Goal: Task Accomplishment & Management: Manage account settings

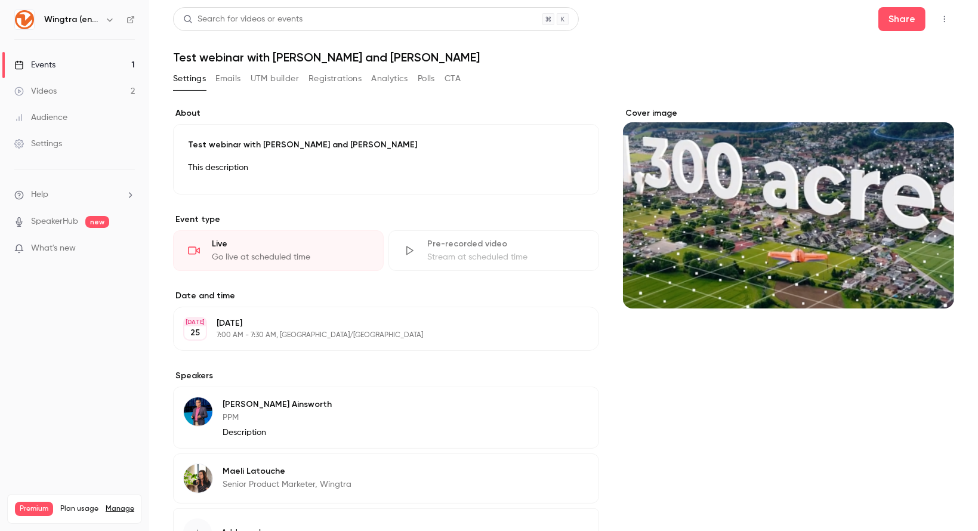
click at [60, 64] on link "Events 1" at bounding box center [74, 65] width 149 height 26
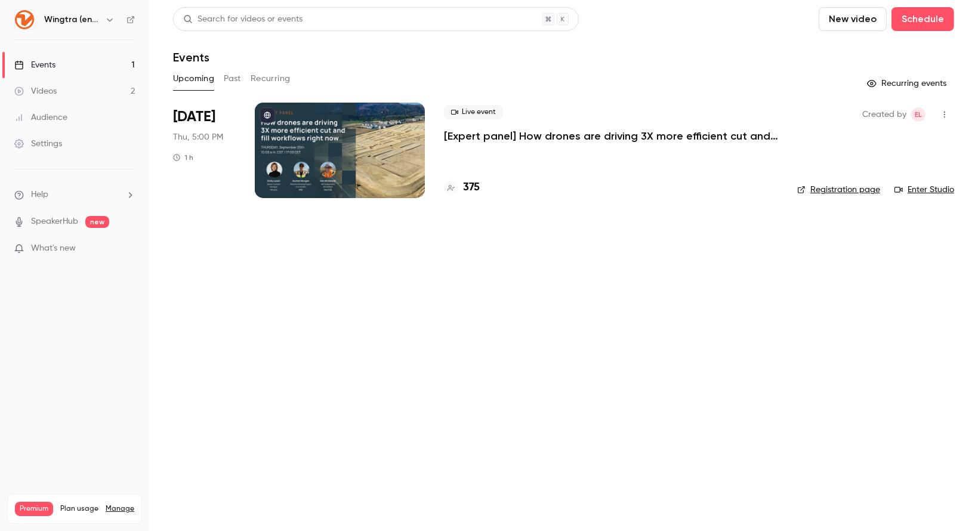
click at [74, 65] on link "Events 1" at bounding box center [74, 65] width 149 height 26
click at [43, 59] on div "Events" at bounding box center [34, 65] width 41 height 12
drag, startPoint x: 92, startPoint y: 15, endPoint x: 106, endPoint y: 24, distance: 15.9
click at [106, 24] on div "Wingtra (english)" at bounding box center [80, 20] width 73 height 14
click at [106, 24] on icon "button" at bounding box center [110, 20] width 10 height 10
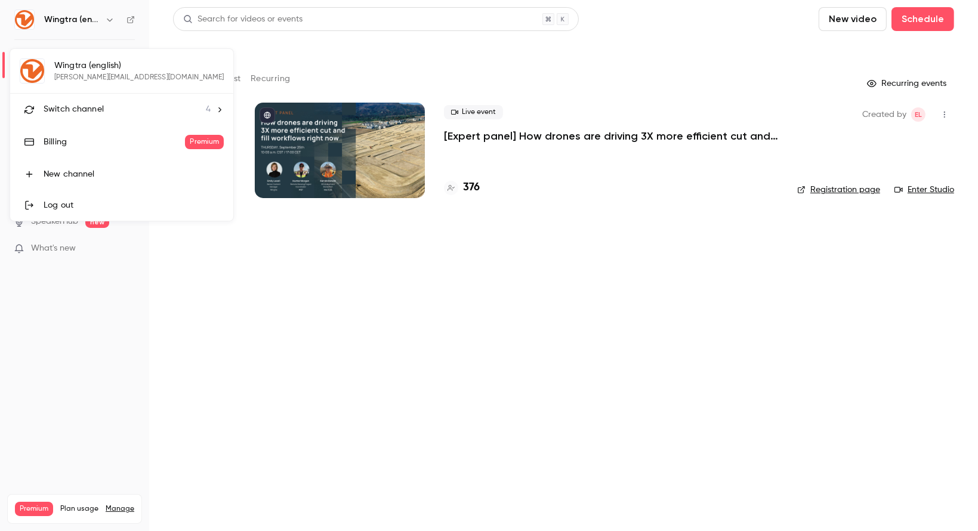
click at [92, 113] on span "Switch channel" at bounding box center [74, 109] width 60 height 13
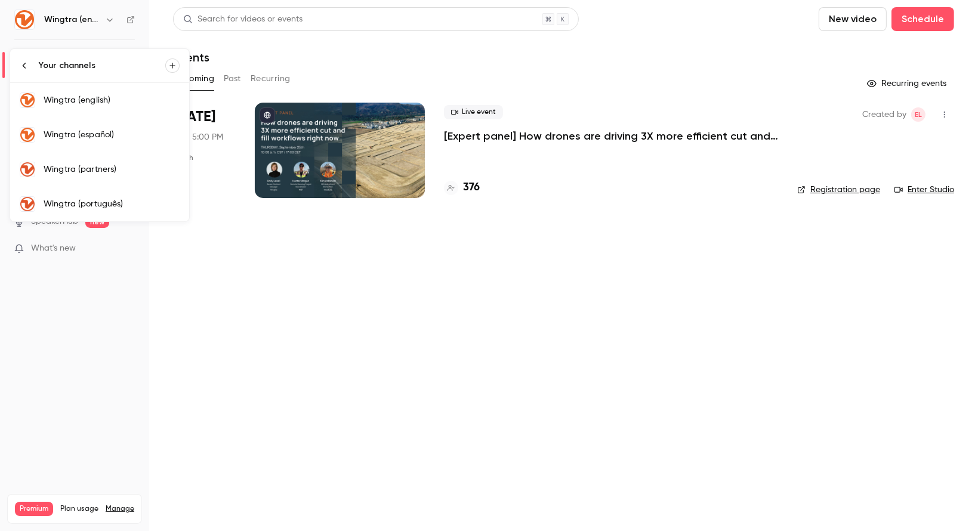
click at [86, 213] on link "Wingtra (português)" at bounding box center [99, 204] width 179 height 35
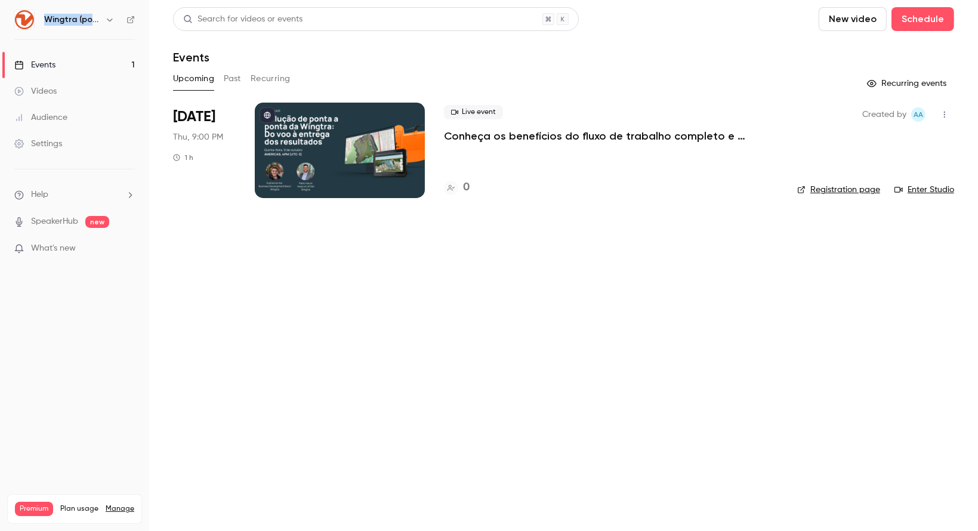
click at [387, 144] on div at bounding box center [340, 150] width 170 height 95
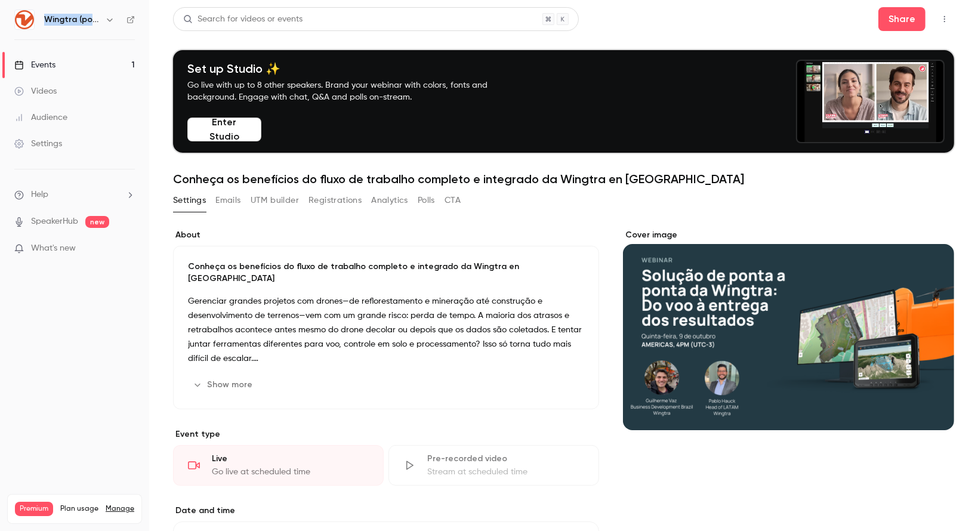
scroll to position [290, 0]
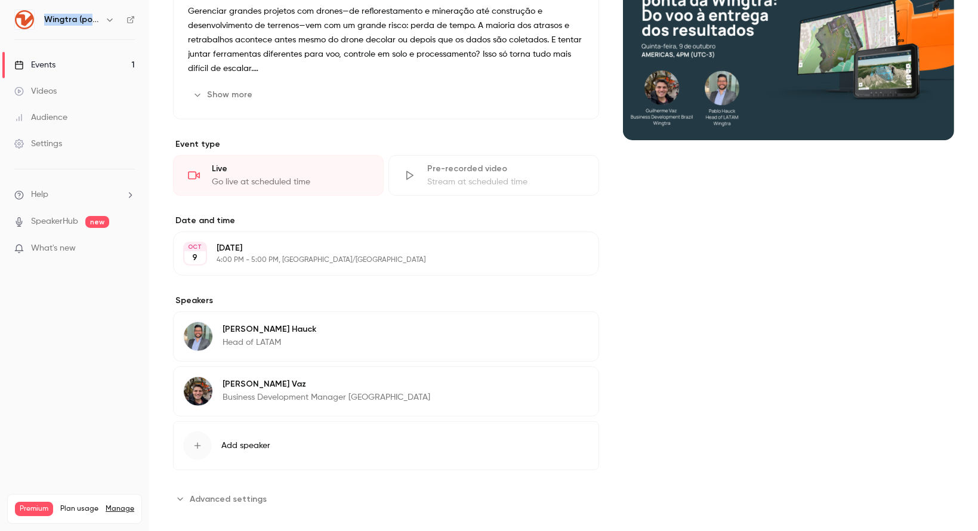
click at [553, 381] on icon "button" at bounding box center [556, 386] width 10 height 10
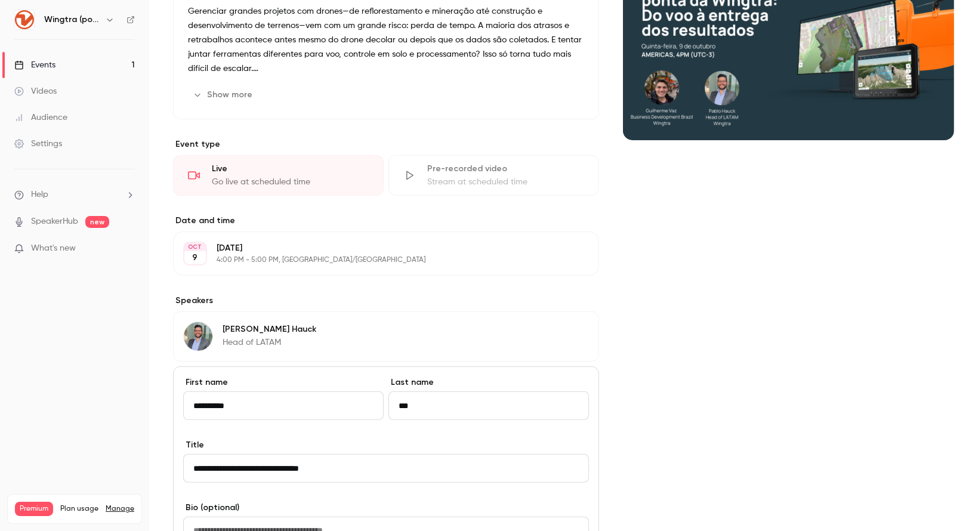
scroll to position [585, 0]
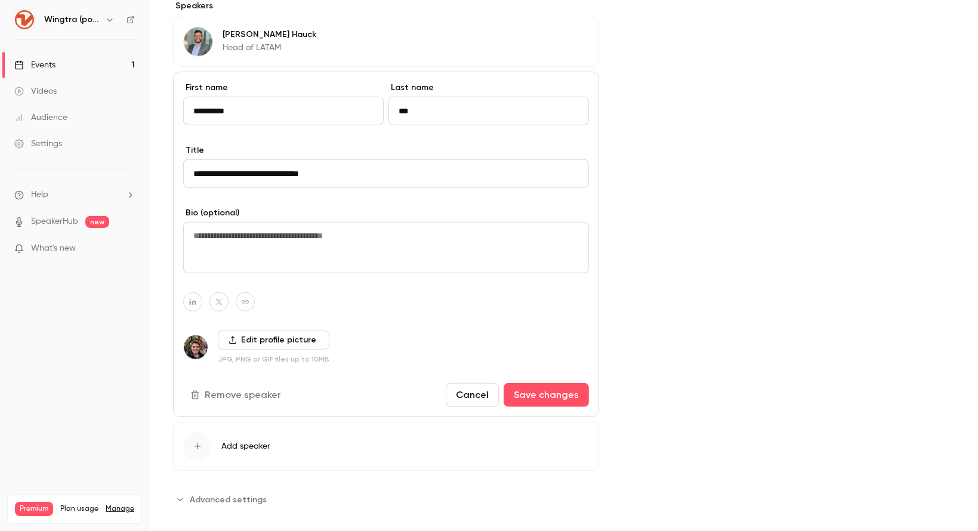
click at [274, 331] on label "Edit profile picture" at bounding box center [274, 340] width 112 height 19
click at [0, 0] on input "Edit profile picture" at bounding box center [0, 0] width 0 height 0
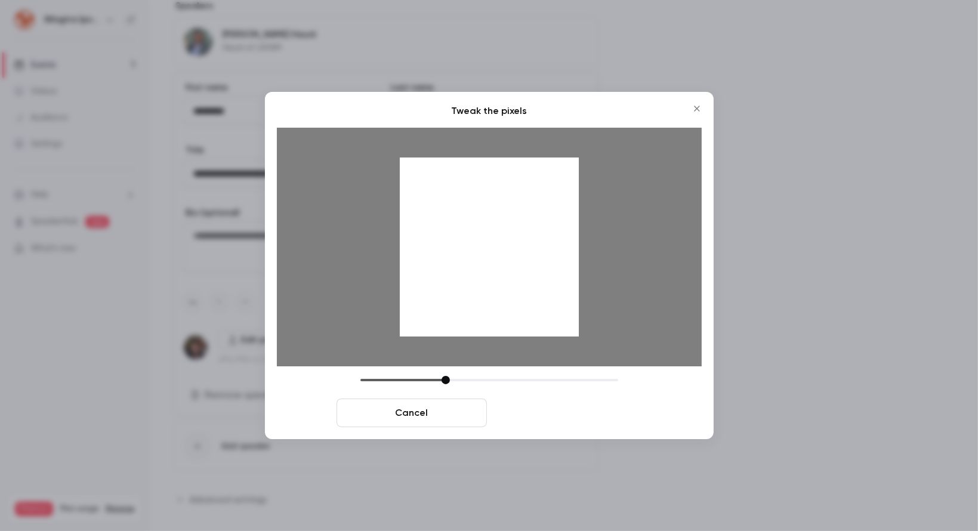
click at [560, 414] on button "Crop and save" at bounding box center [567, 413] width 150 height 29
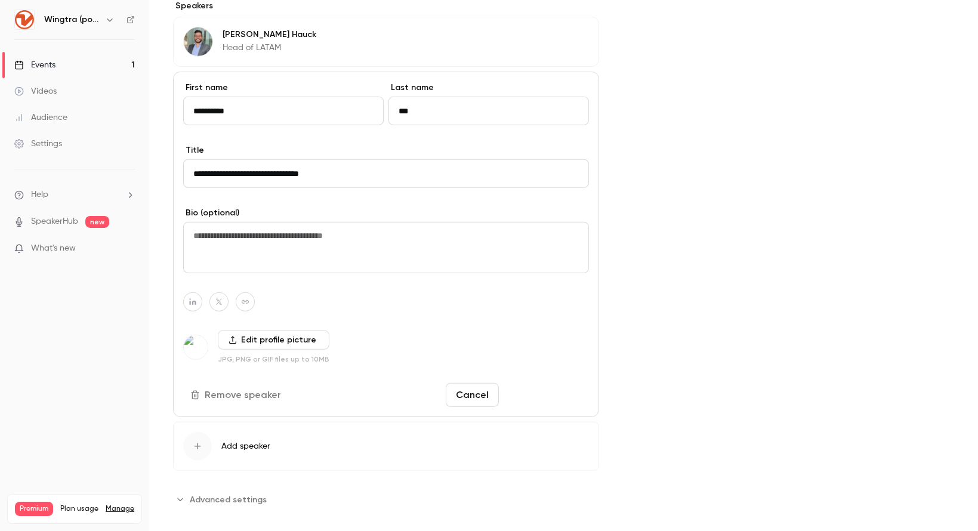
click at [530, 383] on button "Save changes" at bounding box center [546, 395] width 85 height 24
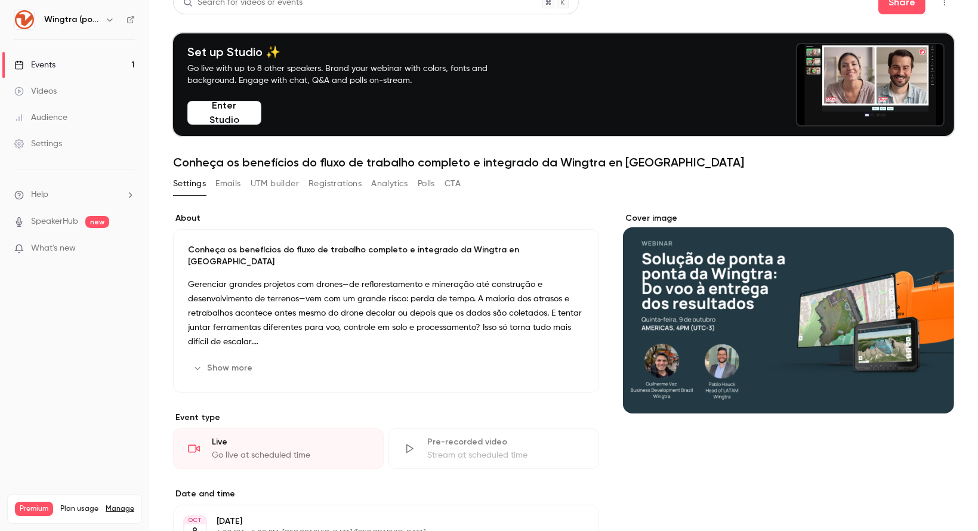
scroll to position [0, 0]
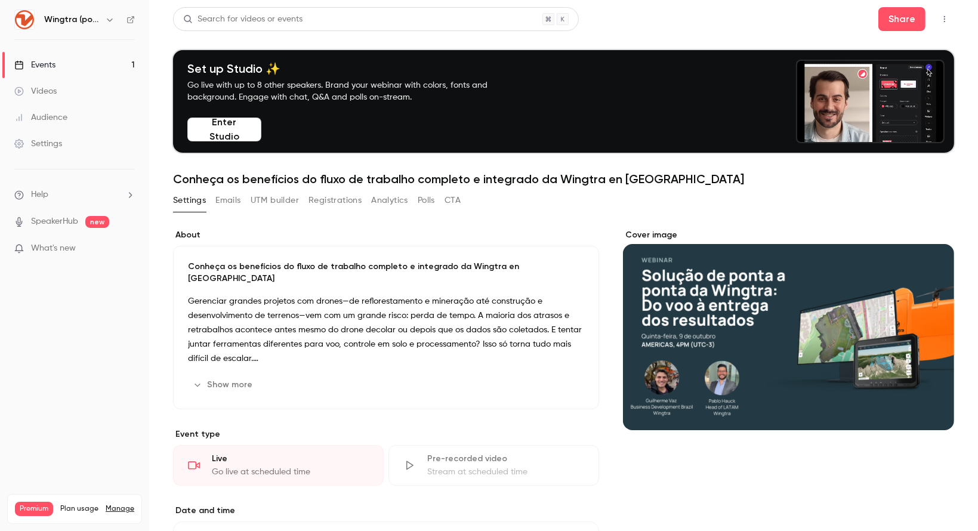
click at [224, 375] on button "Show more" at bounding box center [224, 384] width 72 height 19
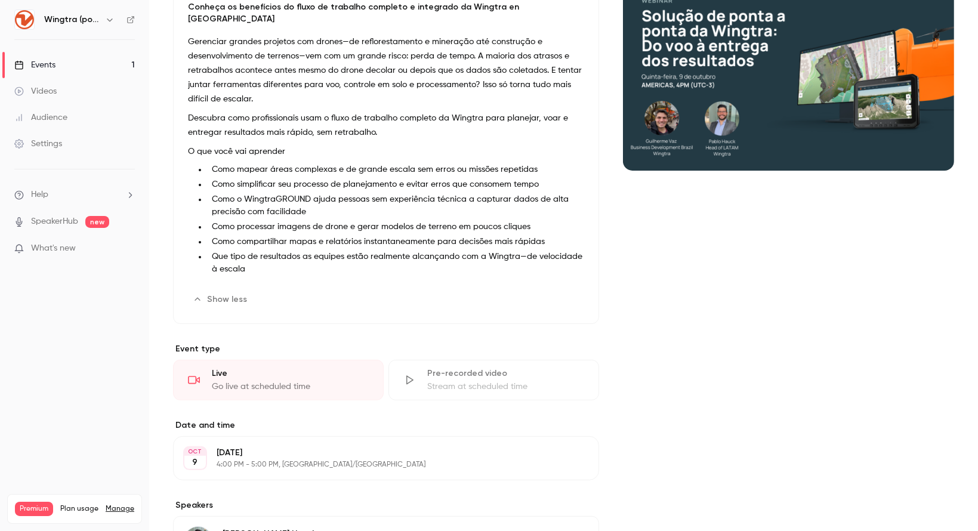
scroll to position [260, 0]
click at [557, 289] on button "Edit" at bounding box center [563, 298] width 44 height 19
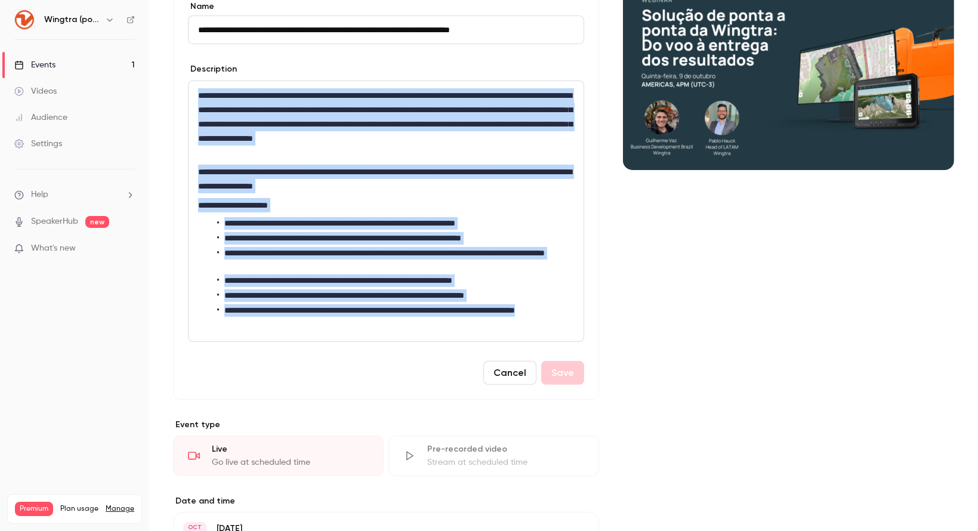
drag, startPoint x: 312, startPoint y: 323, endPoint x: 200, endPoint y: 98, distance: 250.6
click at [200, 98] on div "**********" at bounding box center [386, 211] width 395 height 260
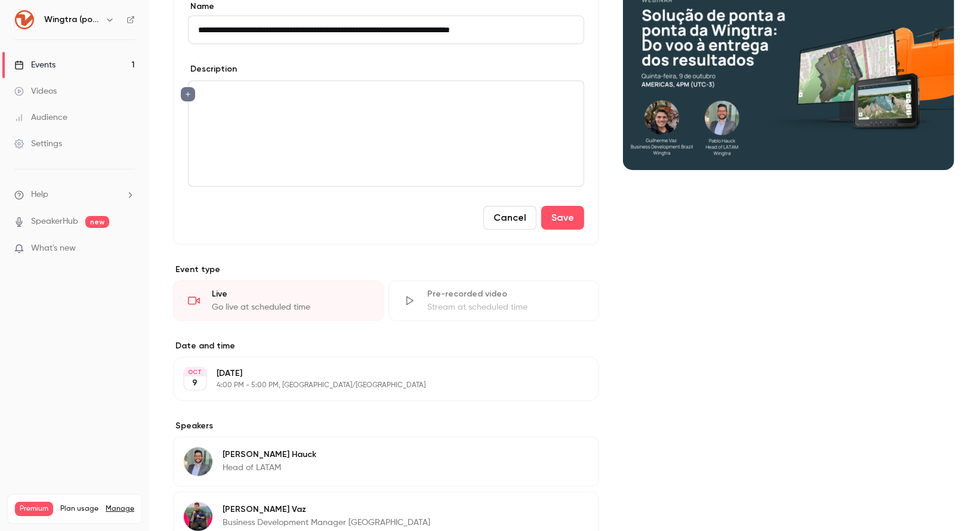
scroll to position [0, 0]
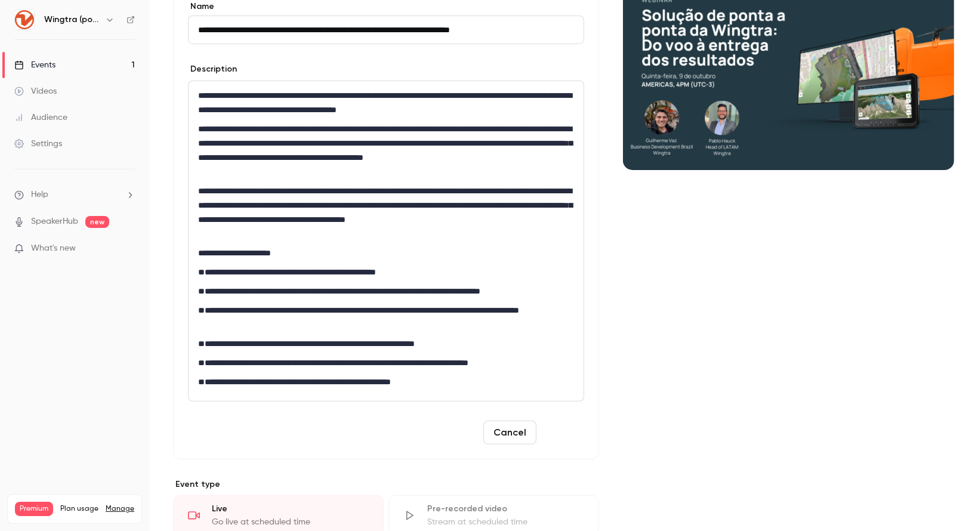
click at [560, 430] on button "Save" at bounding box center [562, 433] width 43 height 24
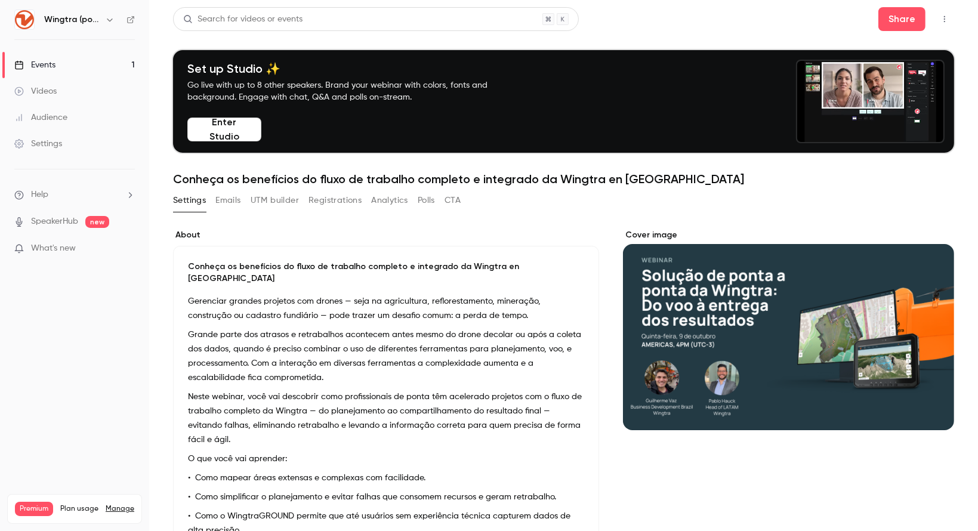
click at [926, 408] on icon "Cover image" at bounding box center [932, 409] width 13 height 10
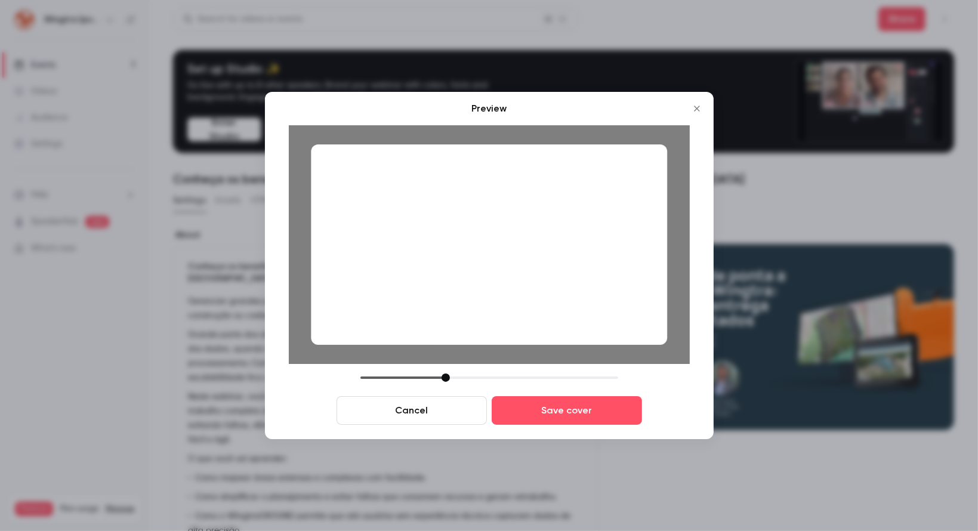
drag, startPoint x: 412, startPoint y: 227, endPoint x: 516, endPoint y: 230, distance: 103.3
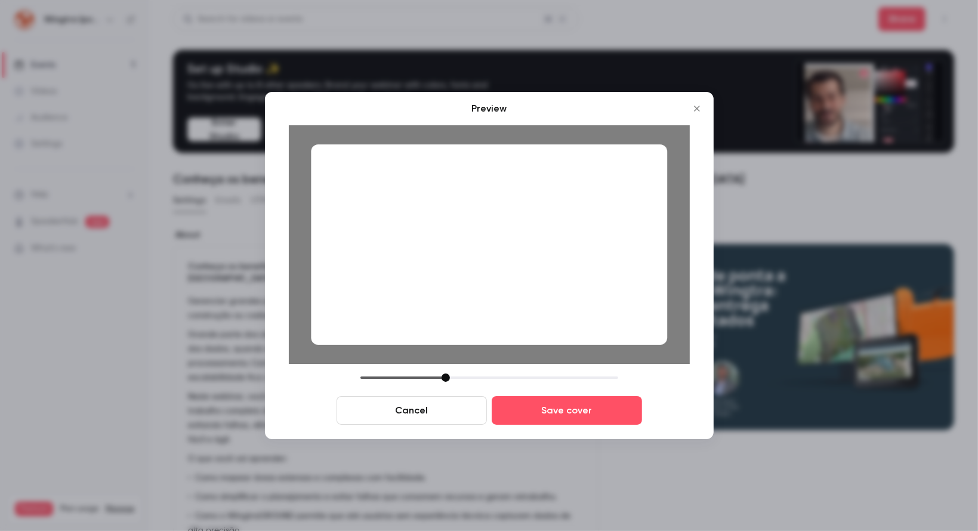
click at [516, 230] on div at bounding box center [489, 244] width 356 height 200
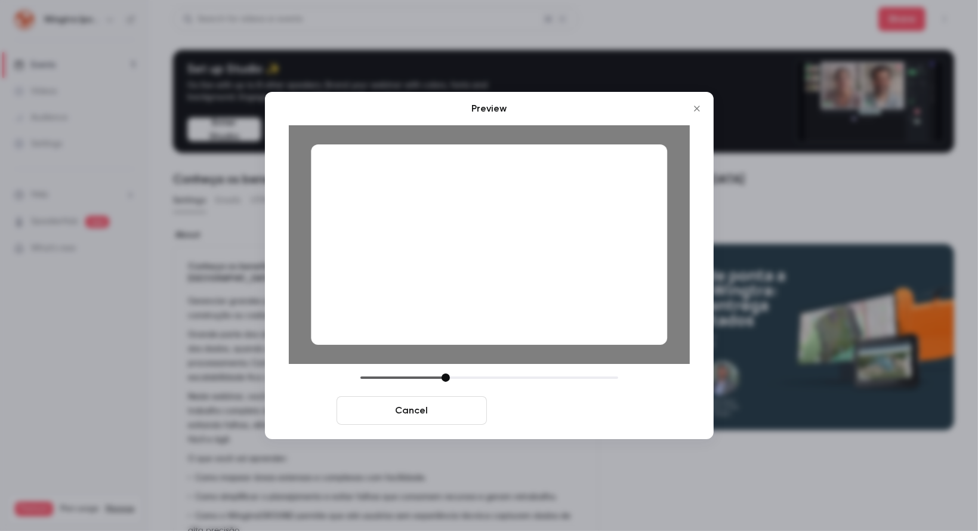
click at [590, 408] on button "Save cover" at bounding box center [567, 410] width 150 height 29
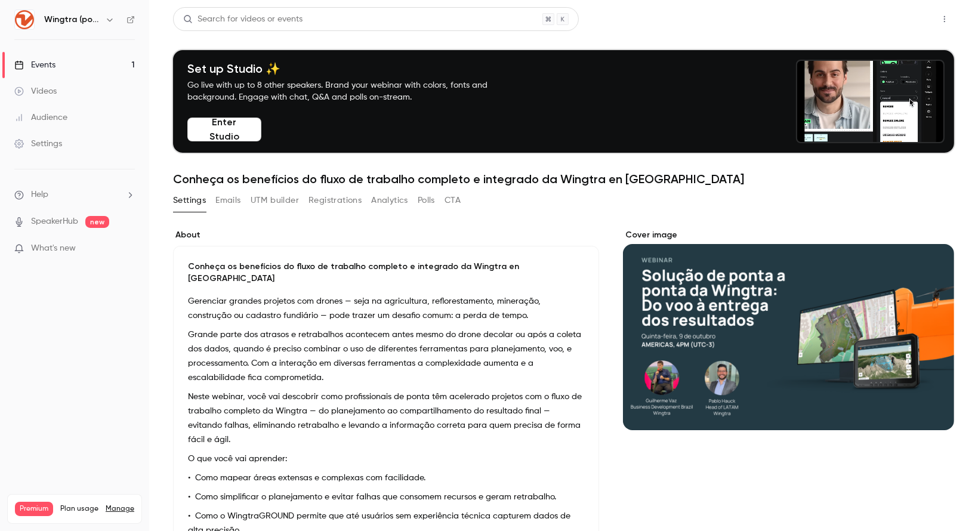
click at [902, 17] on button "Share" at bounding box center [901, 19] width 47 height 24
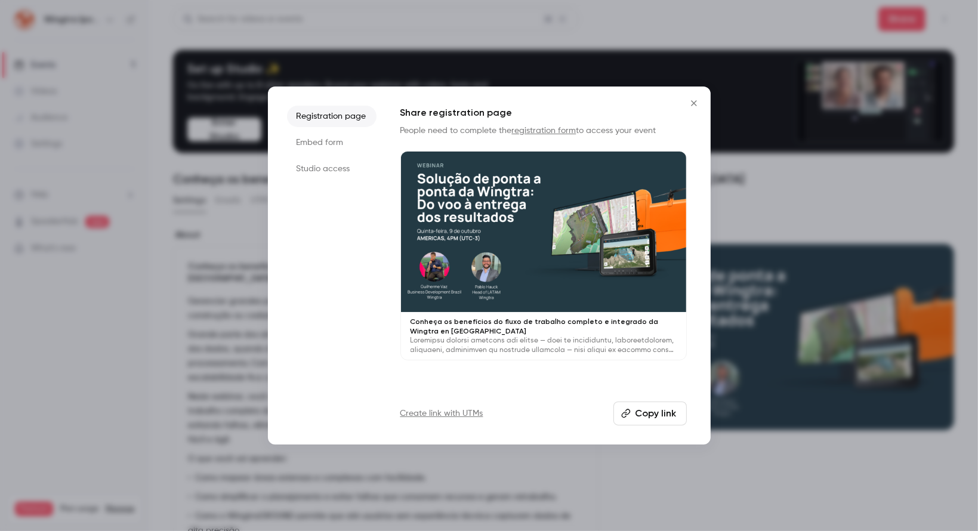
click at [638, 416] on button "Copy link" at bounding box center [649, 414] width 73 height 24
click at [690, 101] on icon "Close" at bounding box center [694, 103] width 14 height 10
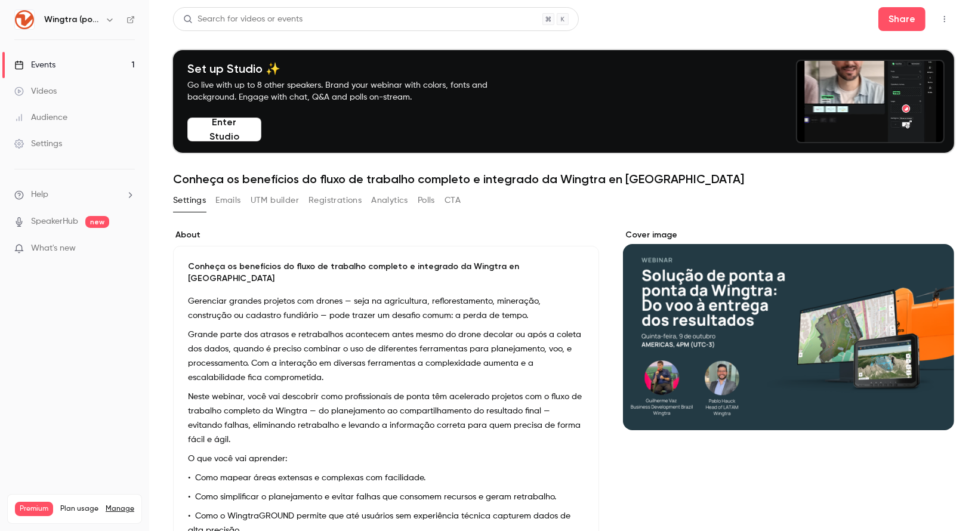
click at [617, 175] on h1 "Conheça os benefícios do fluxo de trabalho completo e integrado da Wingtra en […" at bounding box center [563, 179] width 781 height 14
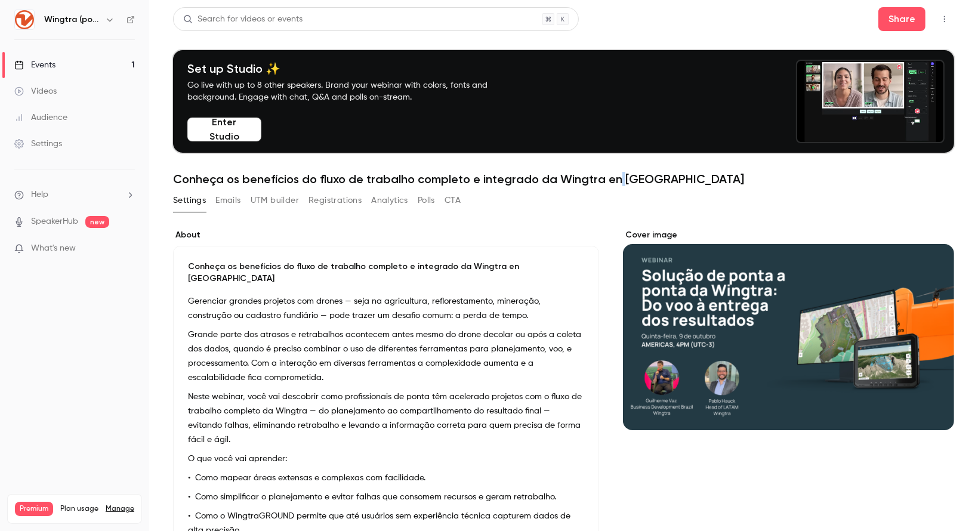
click at [617, 175] on h1 "Conheça os benefícios do fluxo de trabalho completo e integrado da Wingtra en […" at bounding box center [563, 179] width 781 height 14
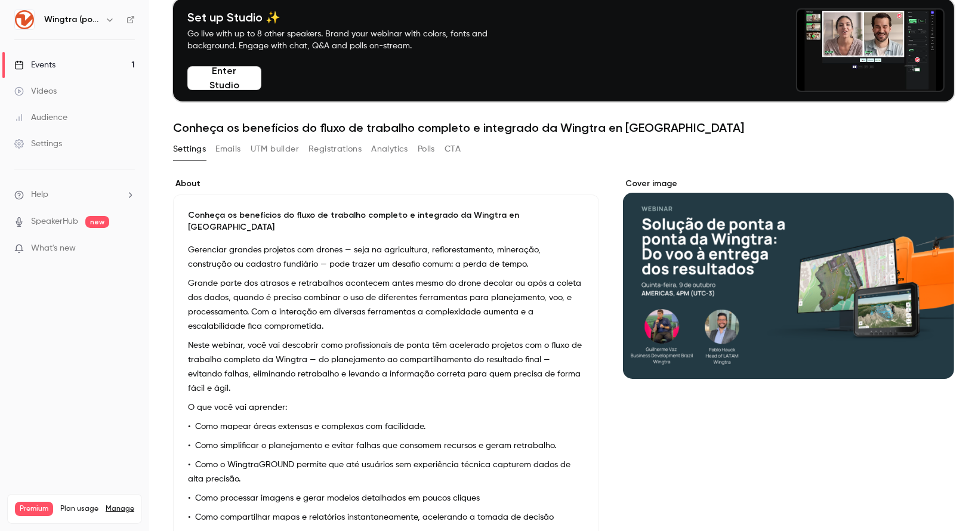
scroll to position [60, 0]
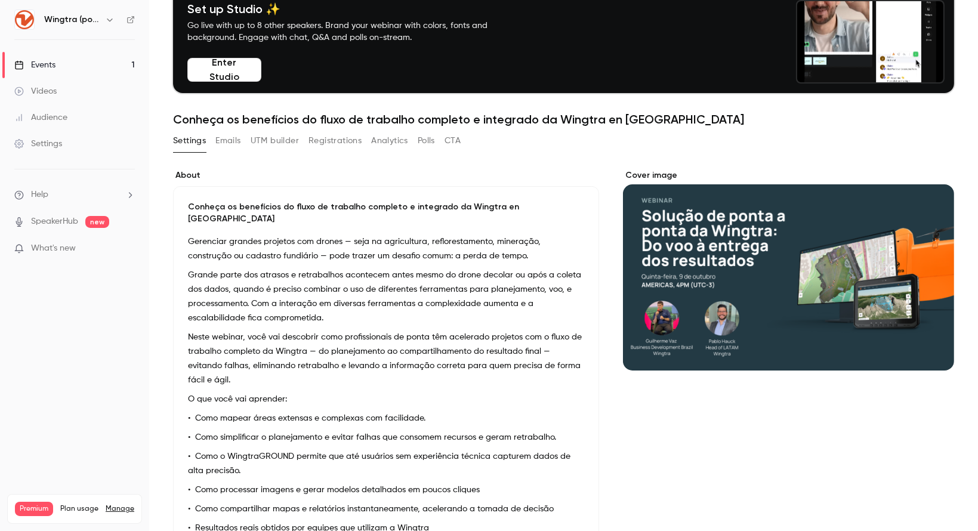
click at [501, 218] on div "Conheça os benefícios do fluxo de trabalho completo e integrado da Wingtra en […" at bounding box center [386, 384] width 426 height 397
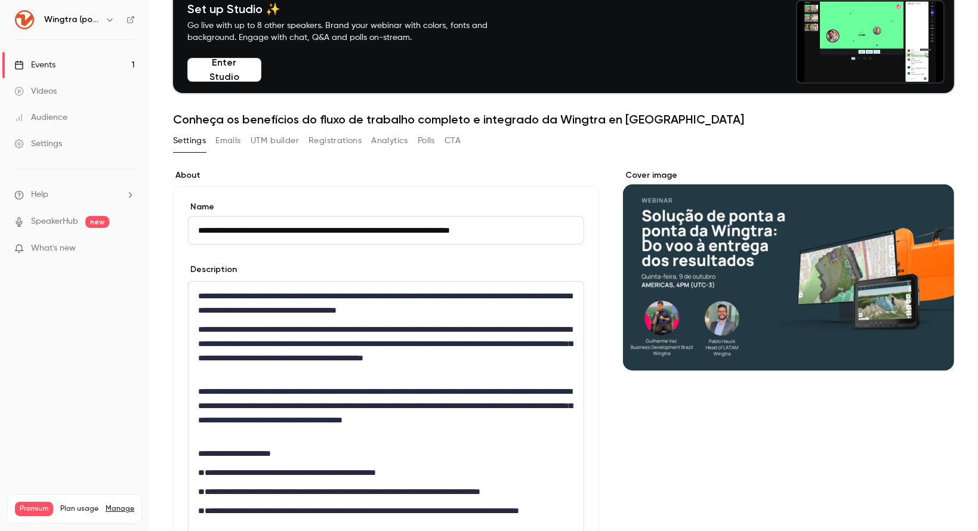
click at [525, 228] on input "**********" at bounding box center [386, 230] width 396 height 29
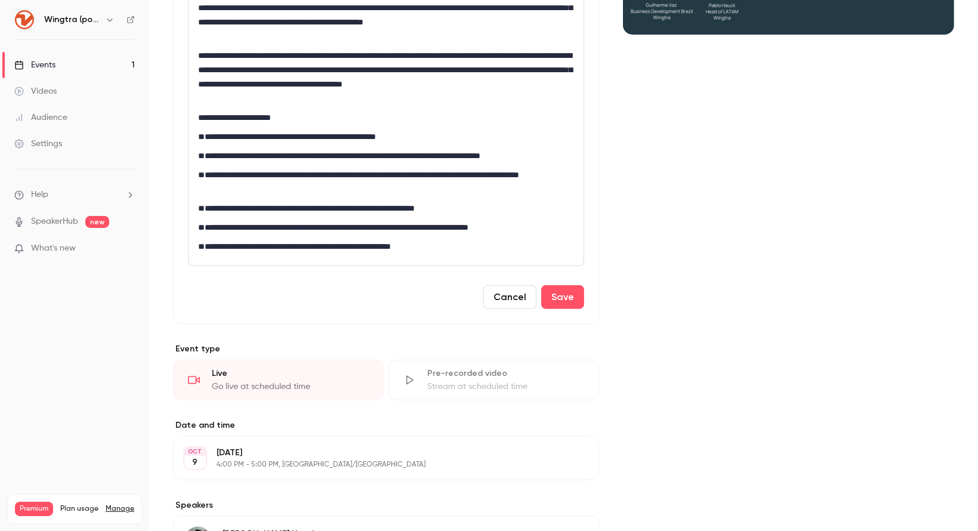
scroll to position [402, 0]
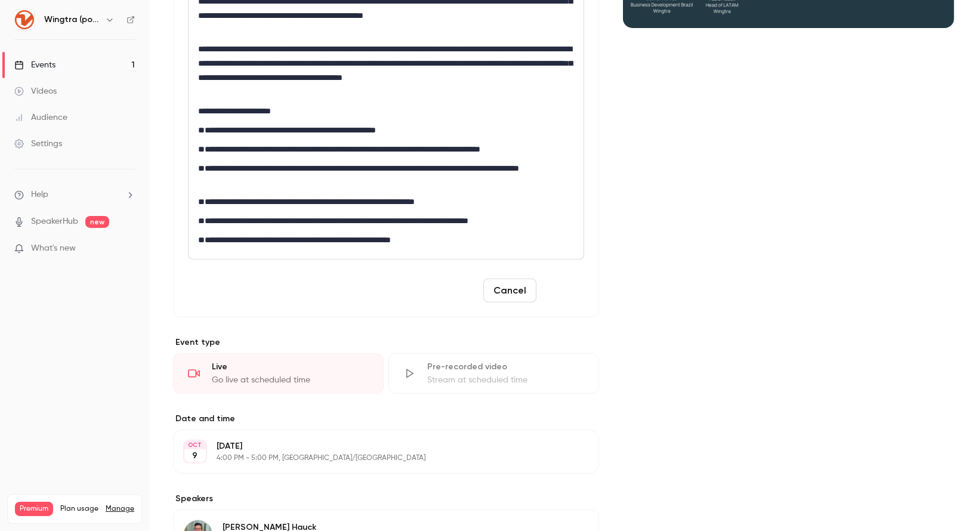
type input "**********"
click at [547, 282] on button "Save" at bounding box center [562, 291] width 43 height 24
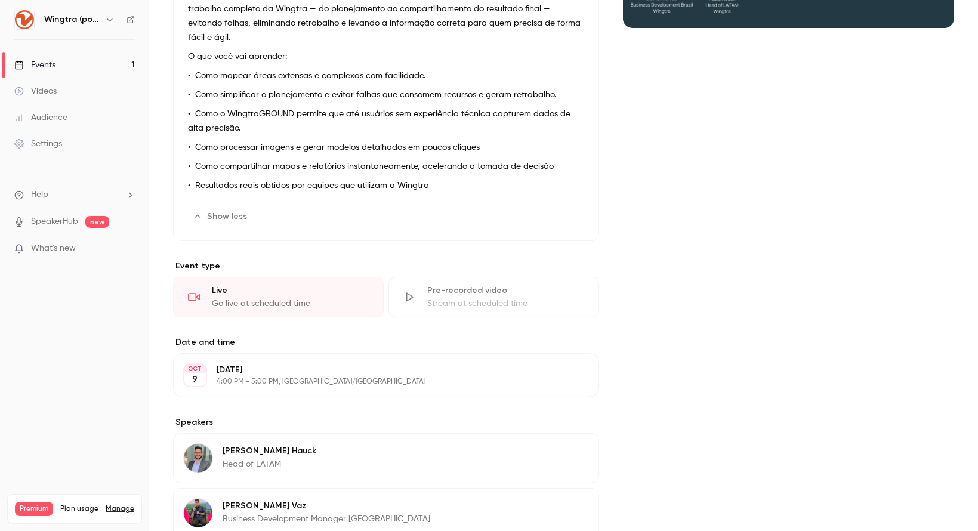
scroll to position [524, 0]
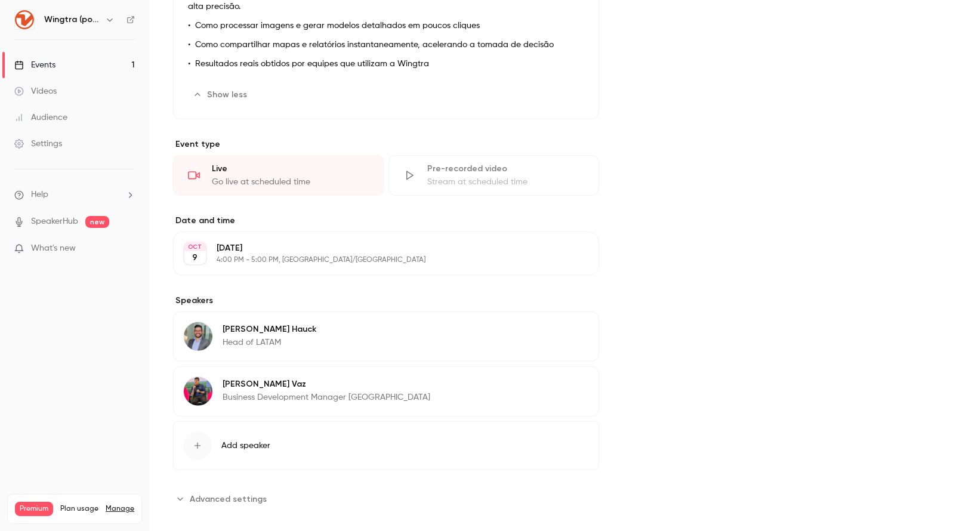
click at [328, 391] on p "Business Development Manager [GEOGRAPHIC_DATA]" at bounding box center [327, 397] width 208 height 12
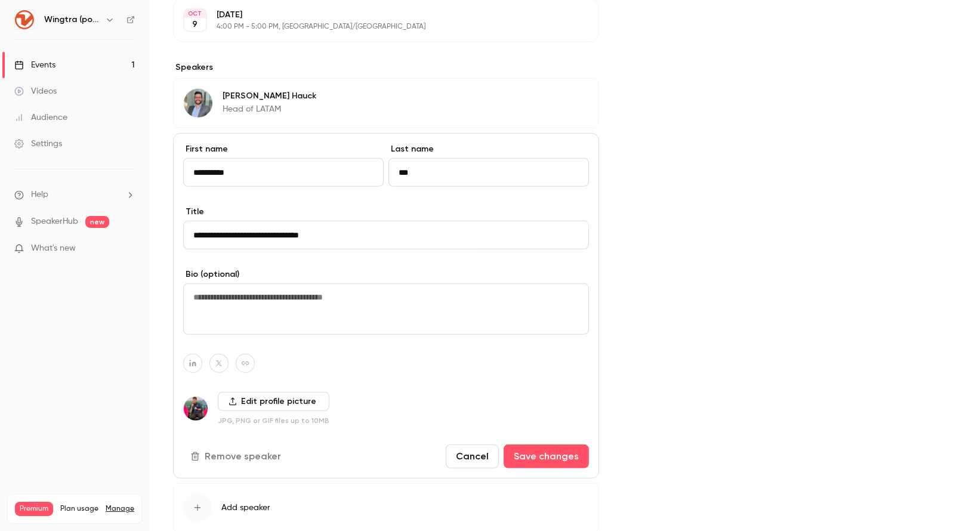
scroll to position [760, 0]
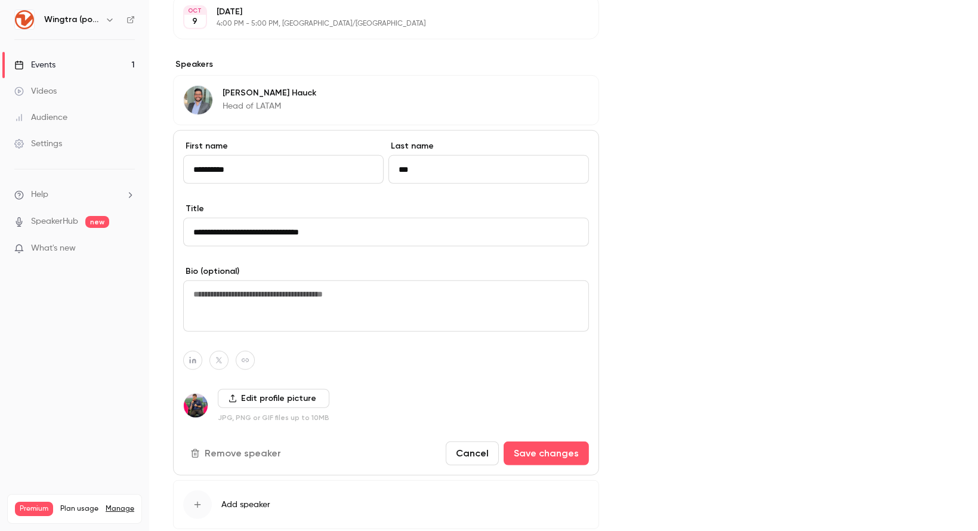
click at [195, 357] on icon "button" at bounding box center [192, 360] width 7 height 7
type input "**********"
click at [533, 442] on button "Save changes" at bounding box center [546, 454] width 85 height 24
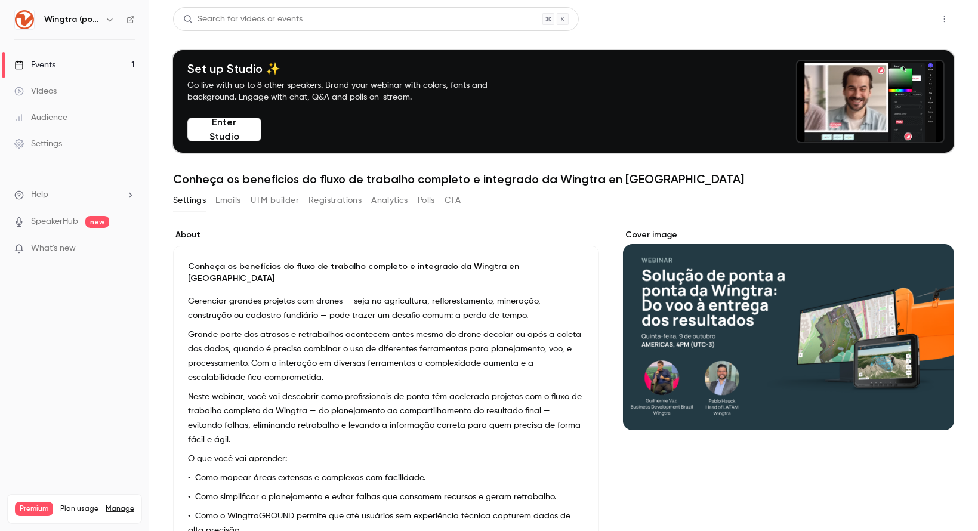
click at [894, 9] on button "Share" at bounding box center [901, 19] width 47 height 24
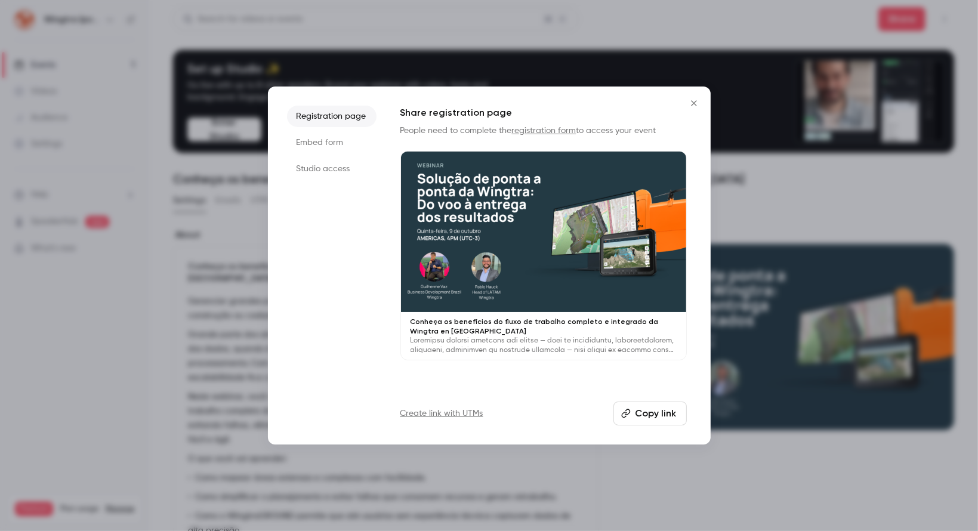
click at [649, 414] on button "Copy link" at bounding box center [649, 414] width 73 height 24
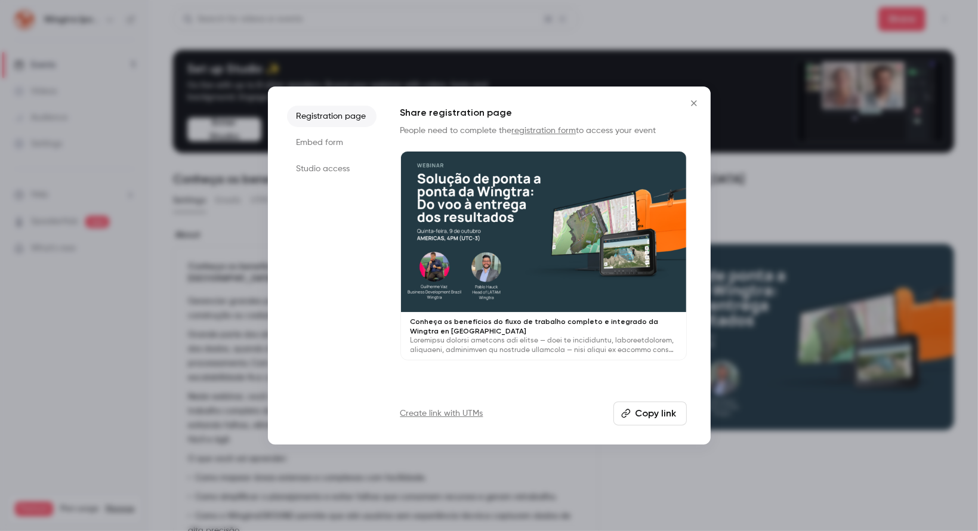
click at [693, 101] on icon "Close" at bounding box center [694, 103] width 14 height 10
